Goal: Check status: Check status

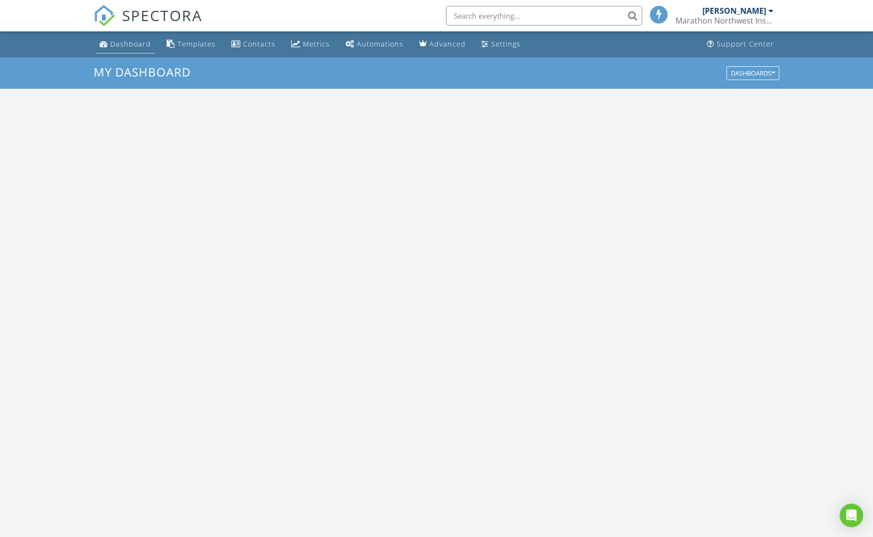
scroll to position [907, 888]
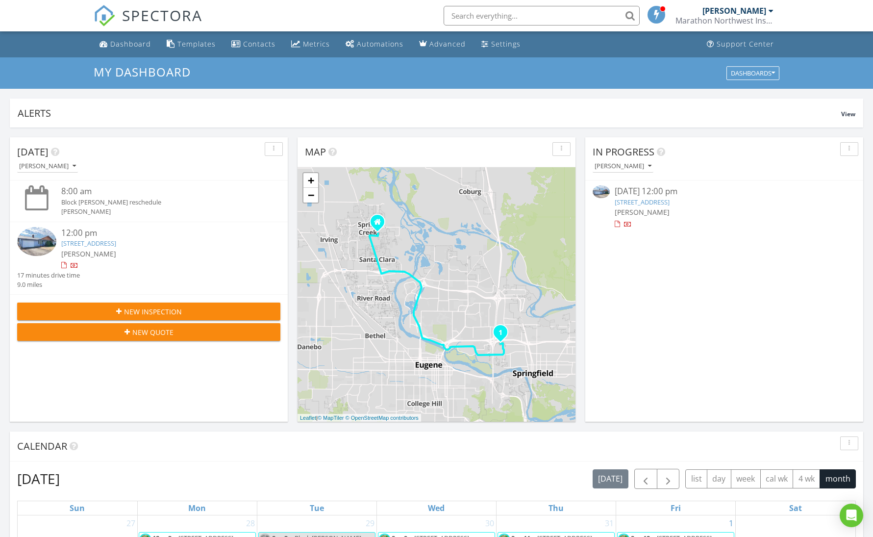
click at [116, 245] on link "1515 W Quinalt St, Springfield, OR 97477" at bounding box center [88, 243] width 55 height 9
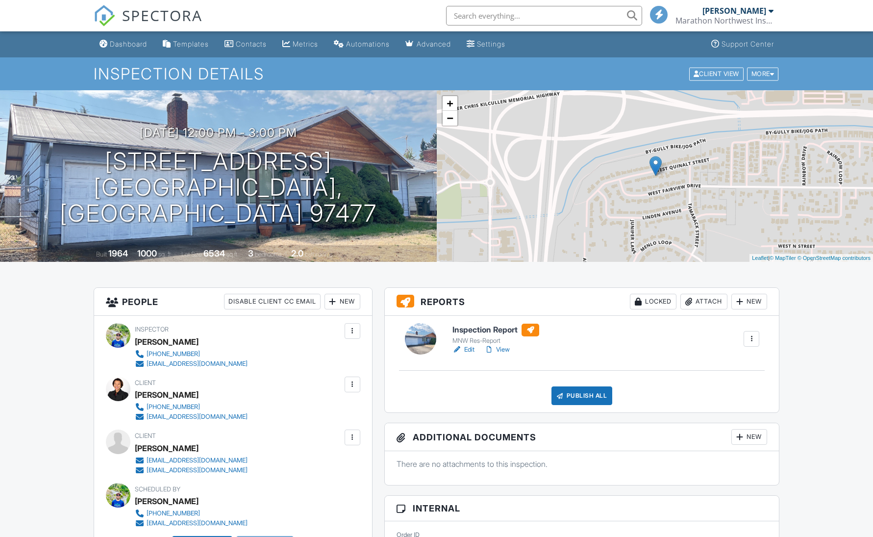
click at [504, 350] on link "View" at bounding box center [496, 350] width 25 height 10
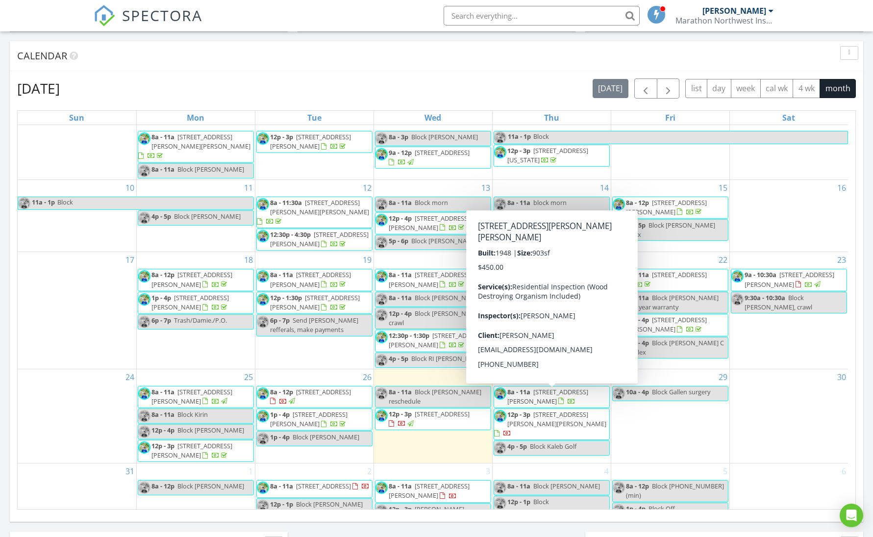
scroll to position [391, 0]
